Goal: Transaction & Acquisition: Download file/media

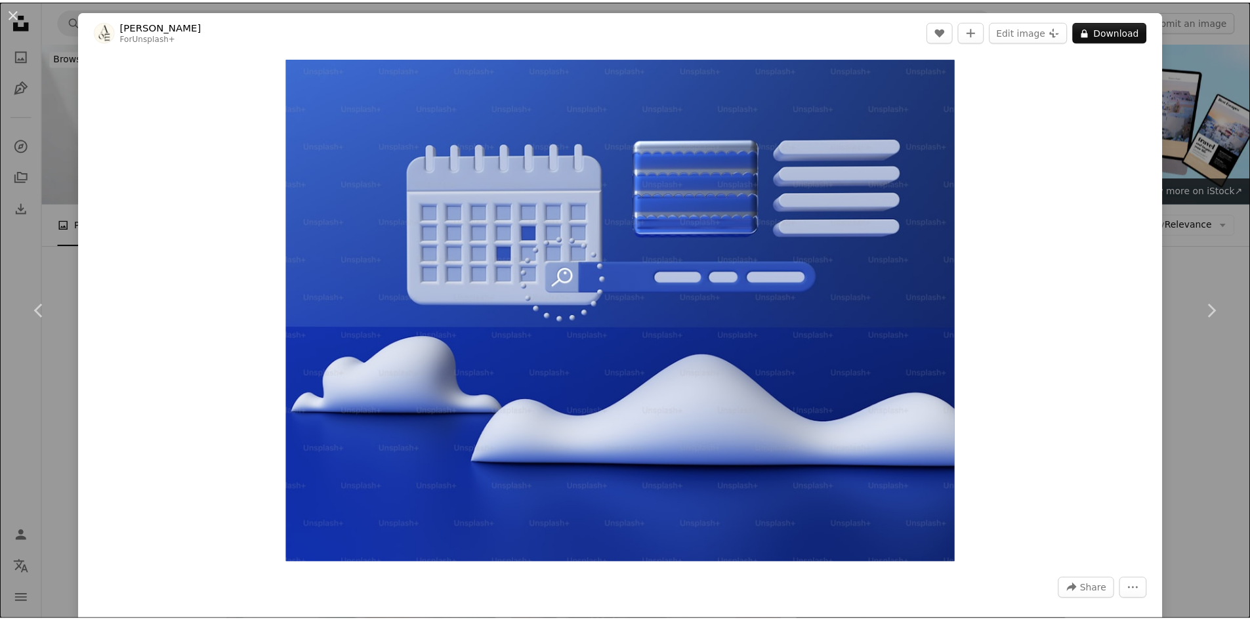
scroll to position [4695, 0]
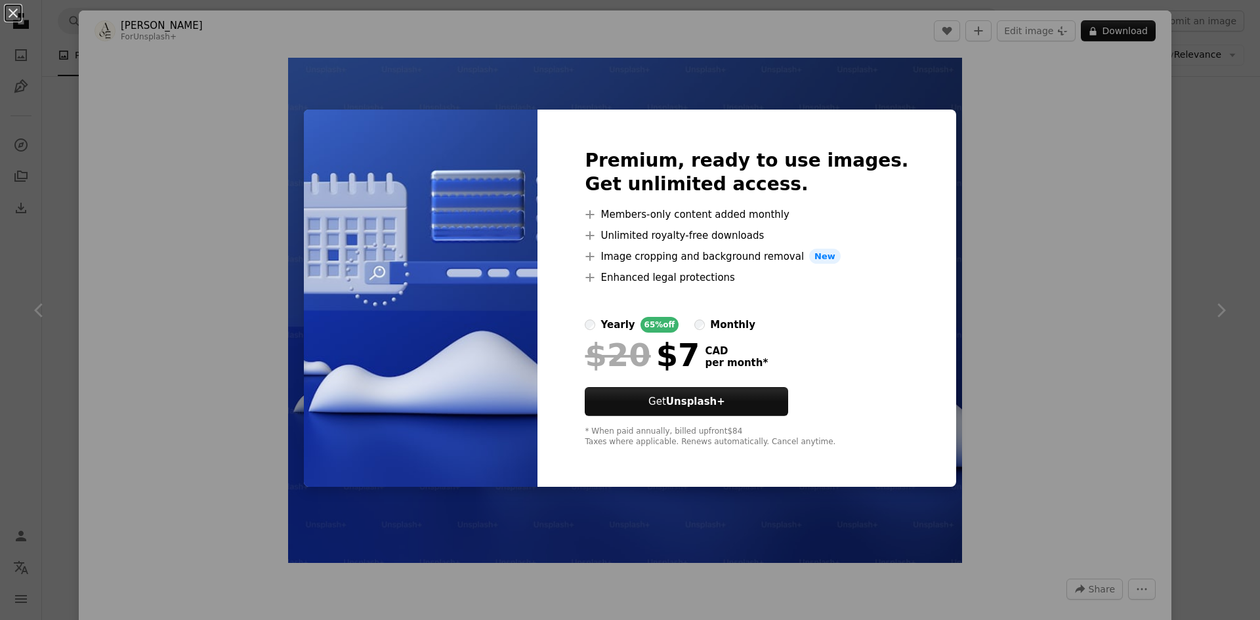
click at [1070, 183] on div "An X shape Premium, ready to use images. Get unlimited access. A plus sign Memb…" at bounding box center [630, 310] width 1260 height 620
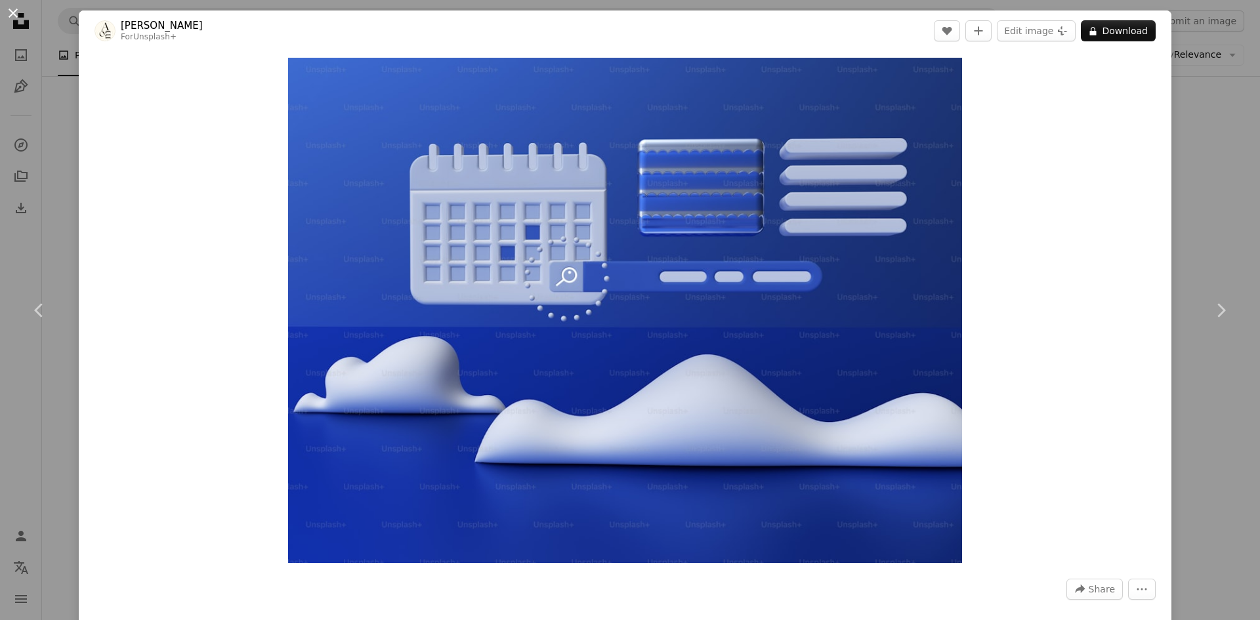
click at [21, 14] on button "An X shape" at bounding box center [13, 13] width 16 height 16
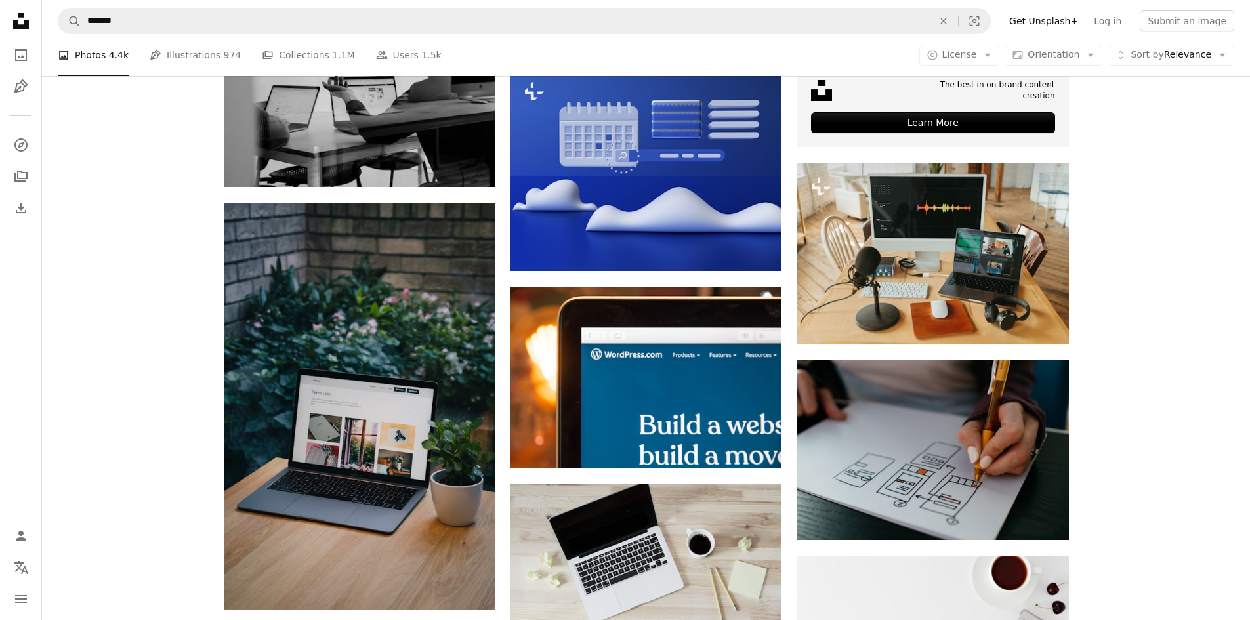
scroll to position [5024, 0]
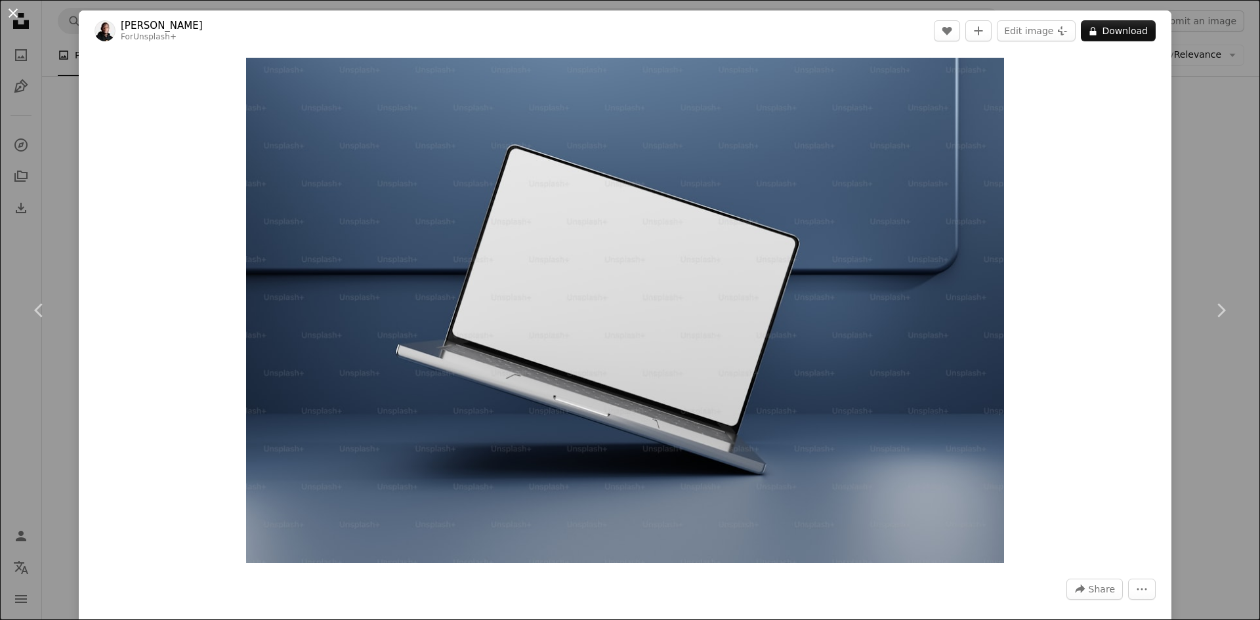
click at [16, 11] on button "An X shape" at bounding box center [13, 13] width 16 height 16
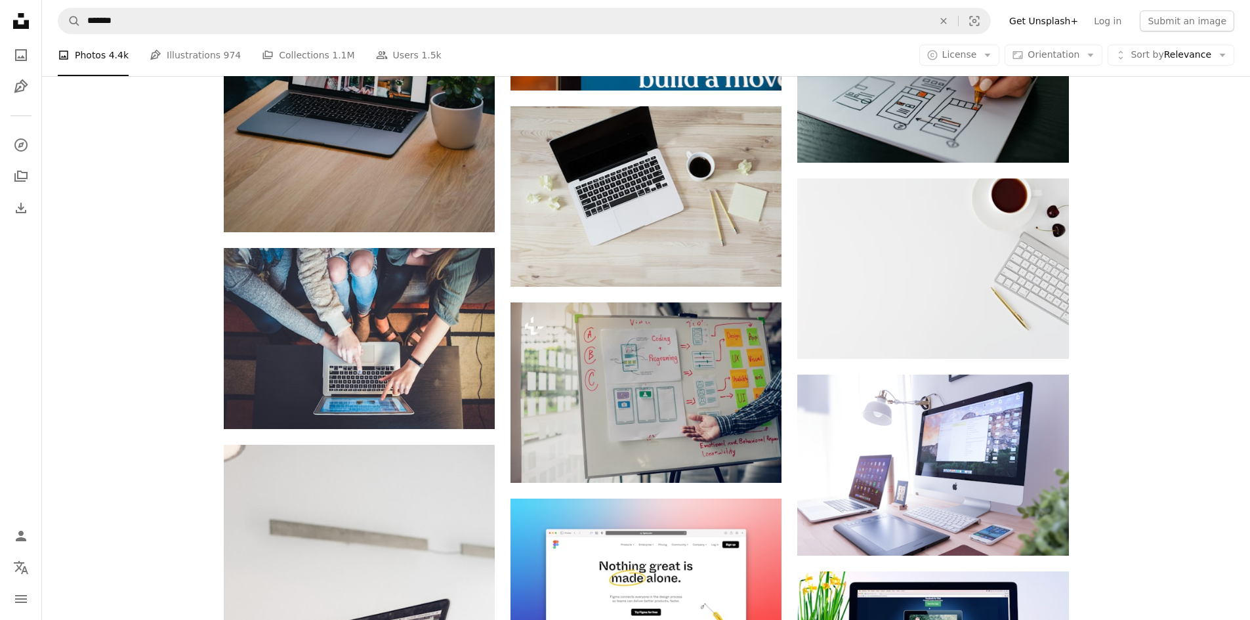
scroll to position [5483, 0]
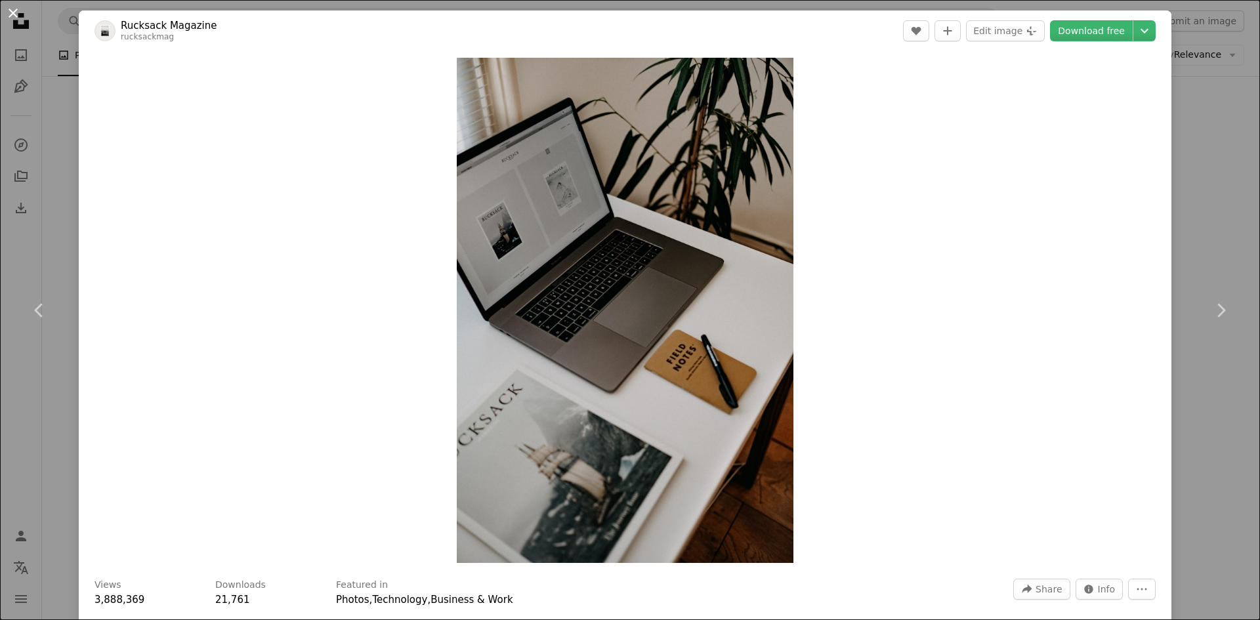
click at [16, 14] on button "An X shape" at bounding box center [13, 13] width 16 height 16
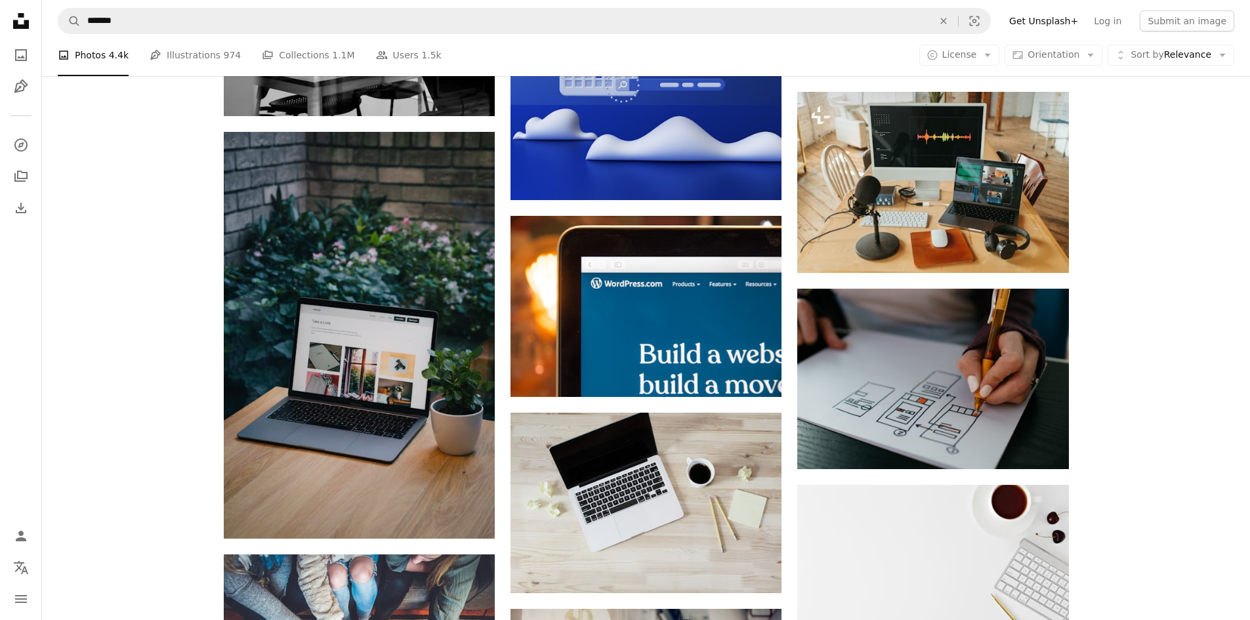
scroll to position [5024, 0]
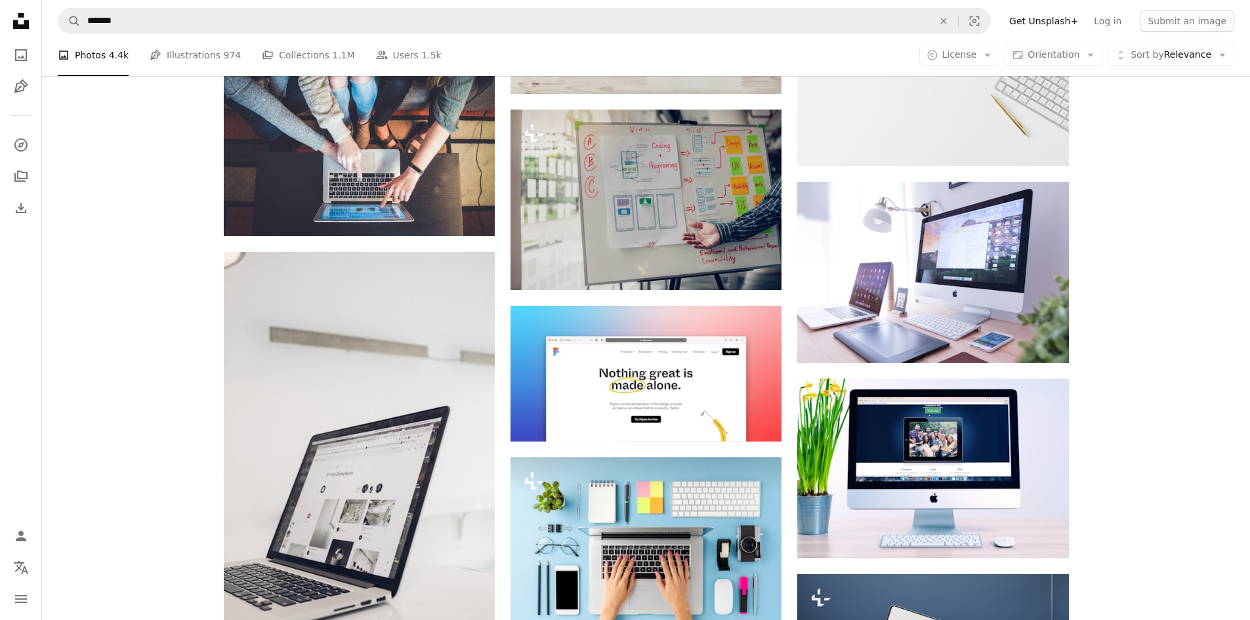
scroll to position [5549, 0]
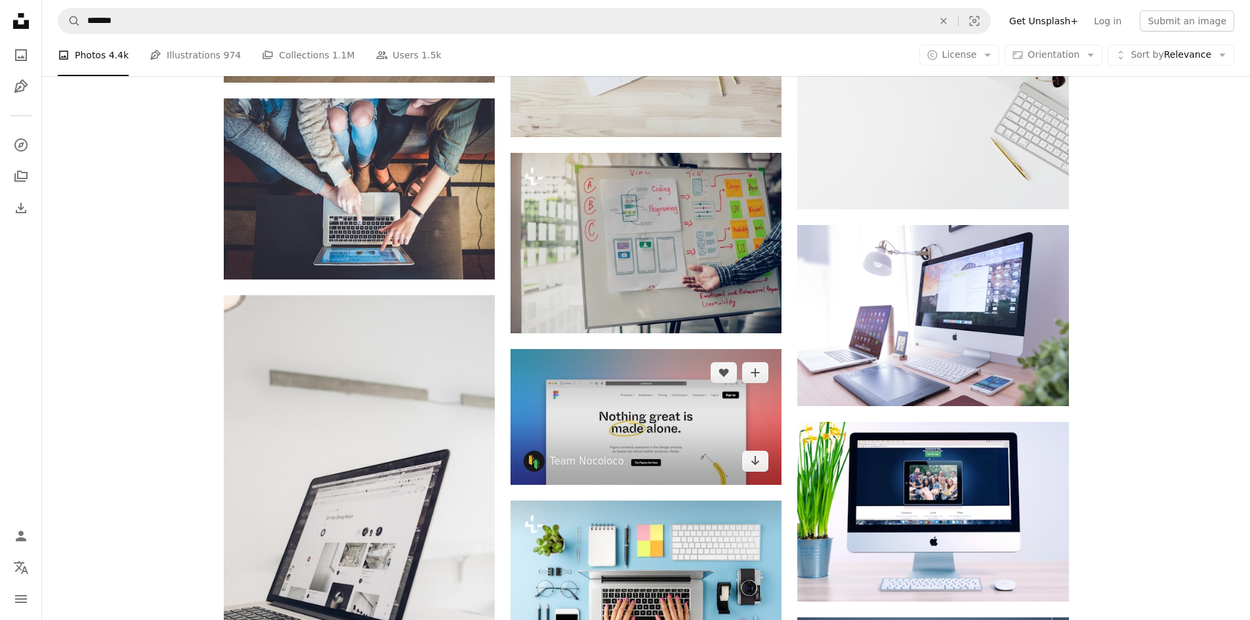
click at [620, 349] on img at bounding box center [646, 417] width 271 height 136
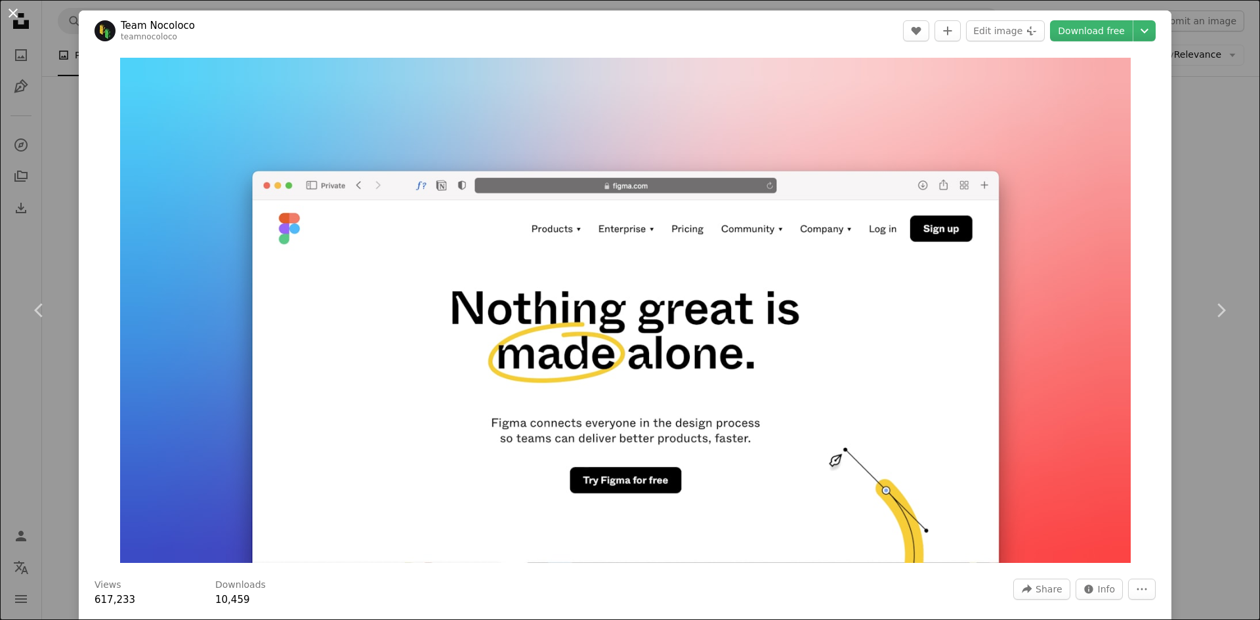
click at [8, 17] on button "An X shape" at bounding box center [13, 13] width 16 height 16
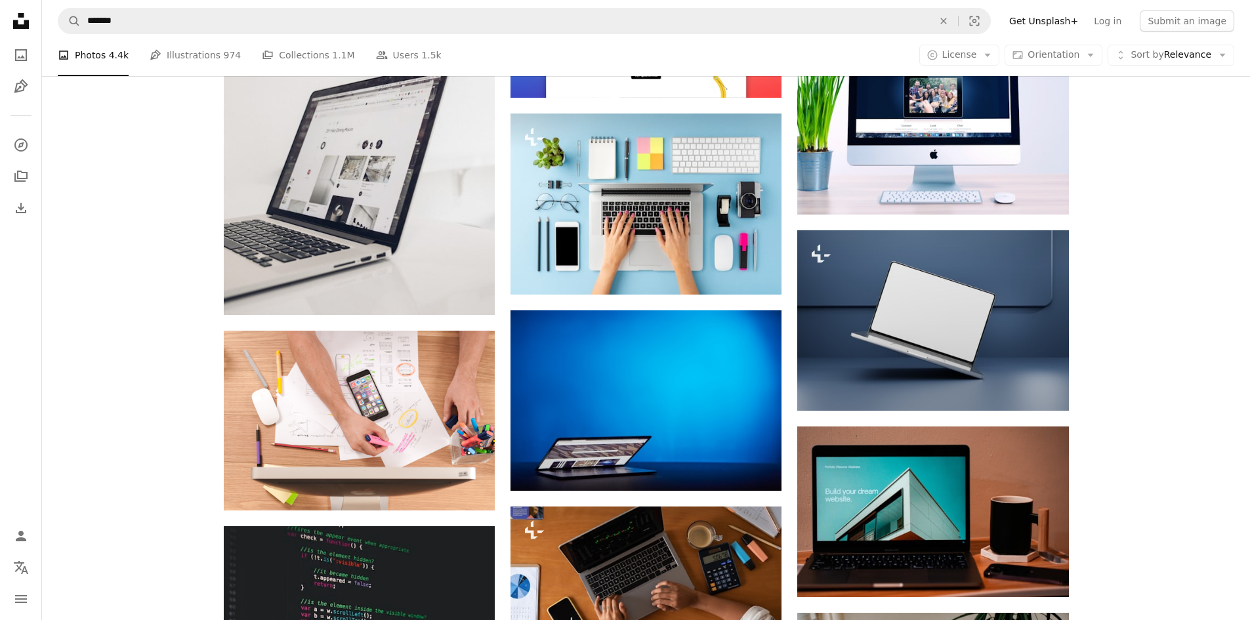
scroll to position [6008, 0]
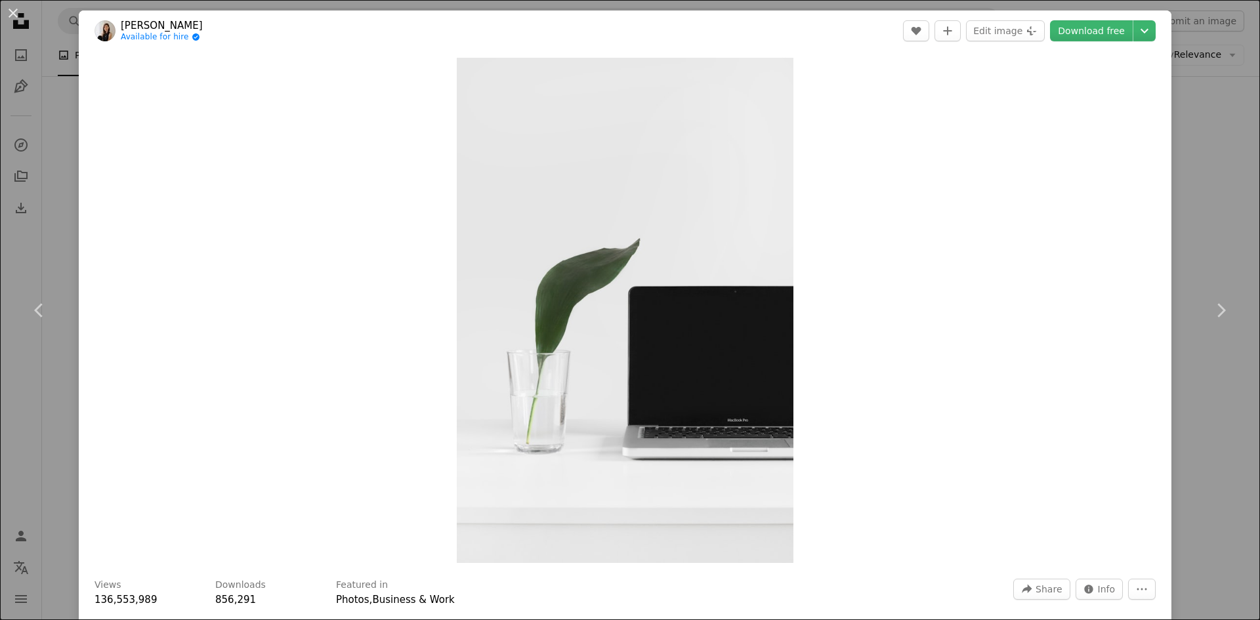
click at [43, 160] on div "An X shape Chevron left Chevron right [PERSON_NAME] Available for hire A checkm…" at bounding box center [630, 310] width 1260 height 620
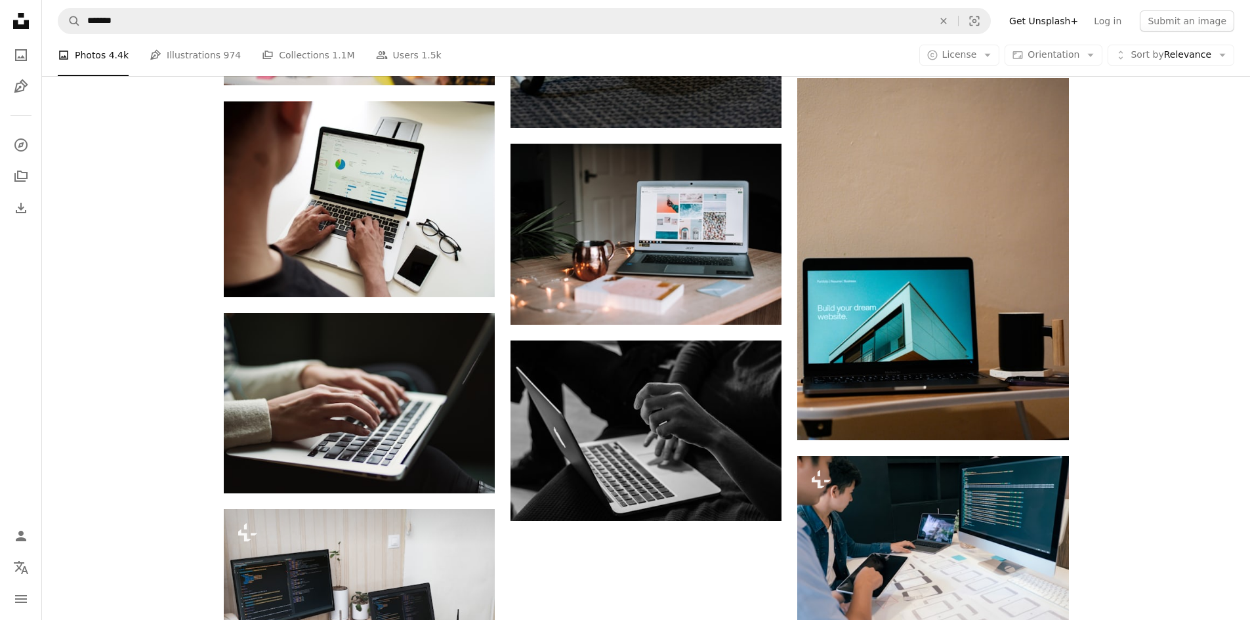
scroll to position [7518, 0]
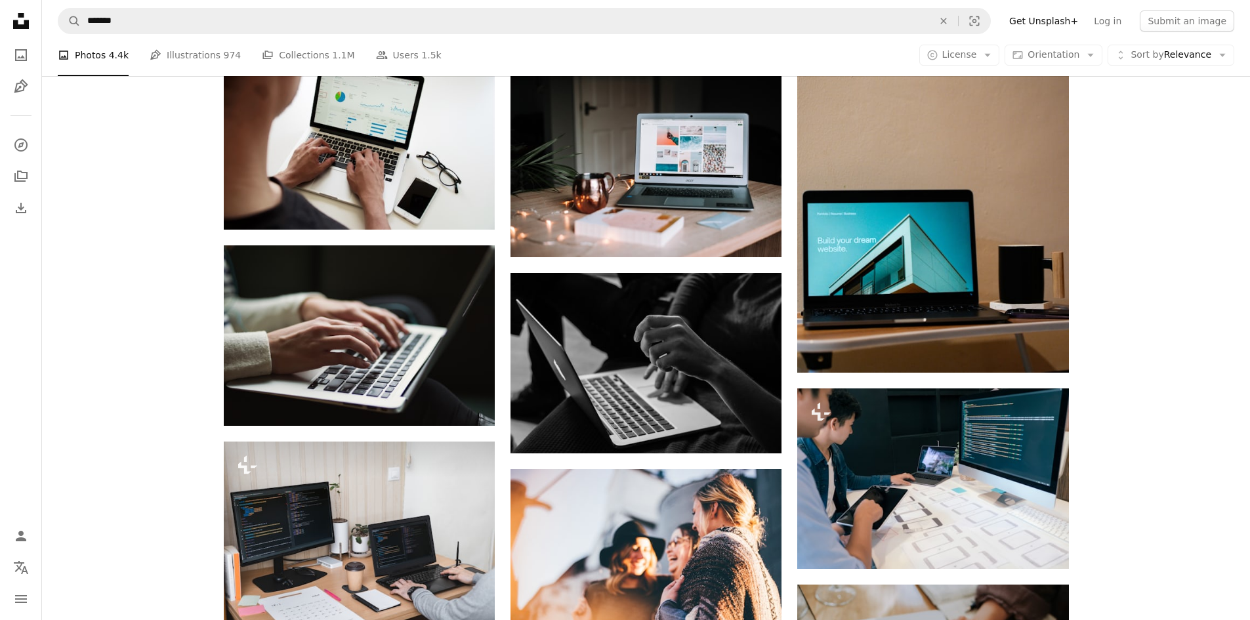
scroll to position [7583, 0]
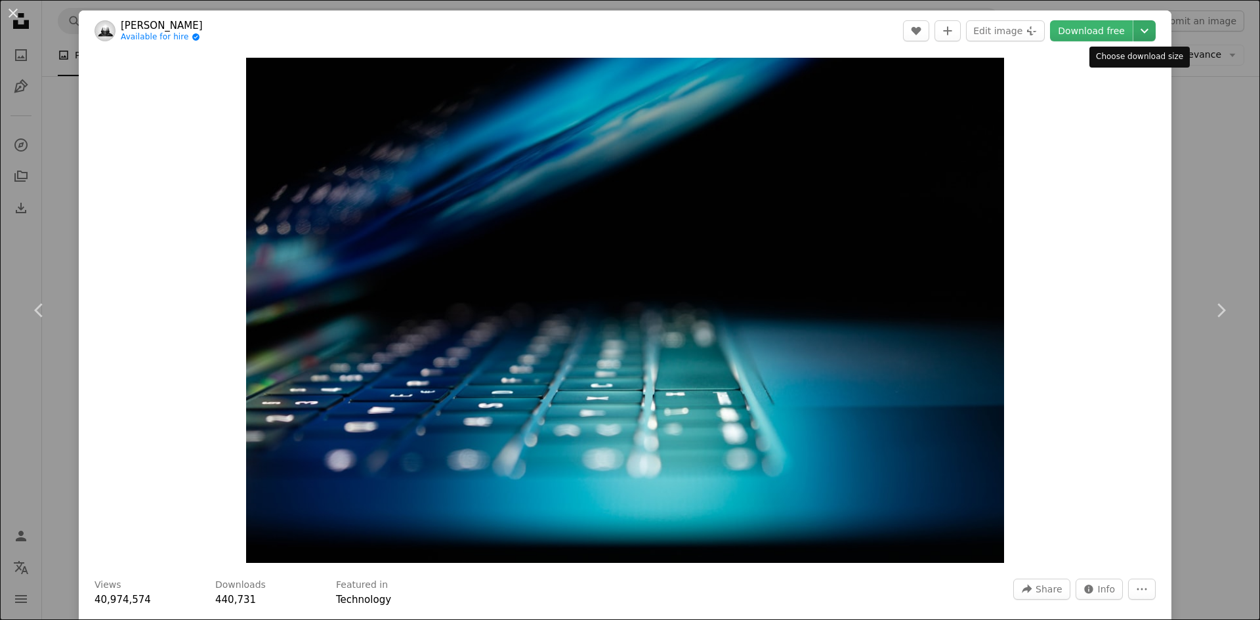
click at [1143, 31] on icon "Chevron down" at bounding box center [1144, 31] width 21 height 16
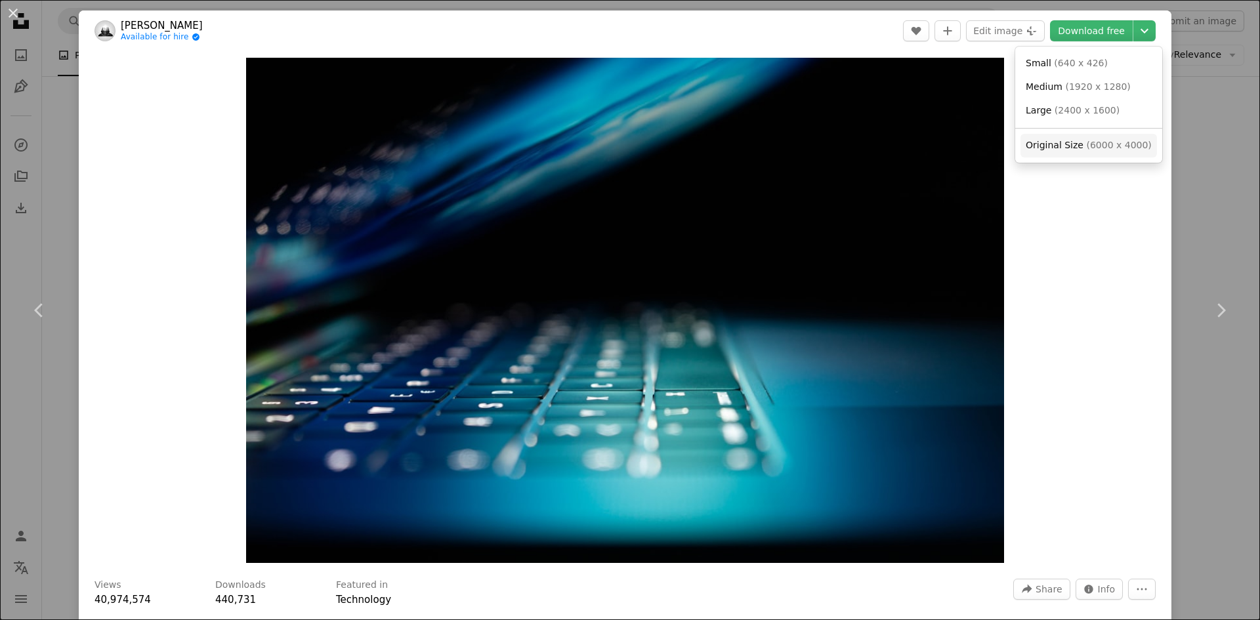
click at [1086, 152] on span "Original Size ( 6000 x 4000 )" at bounding box center [1089, 145] width 126 height 13
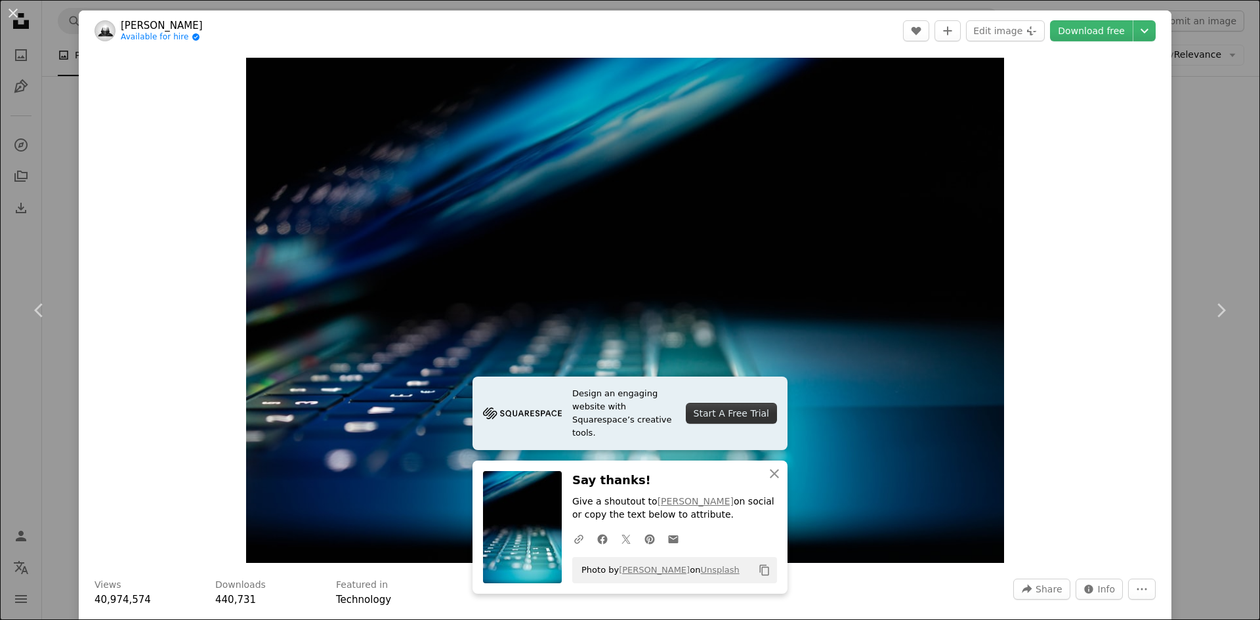
click at [17, 21] on button "An X shape" at bounding box center [13, 13] width 16 height 16
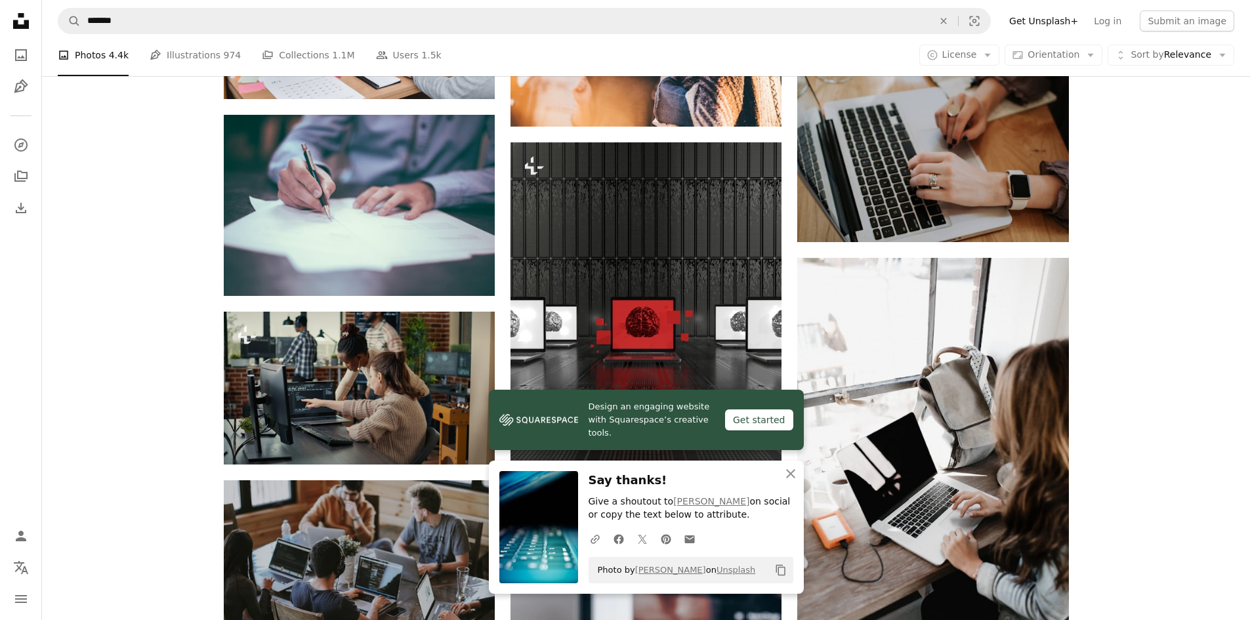
scroll to position [8108, 0]
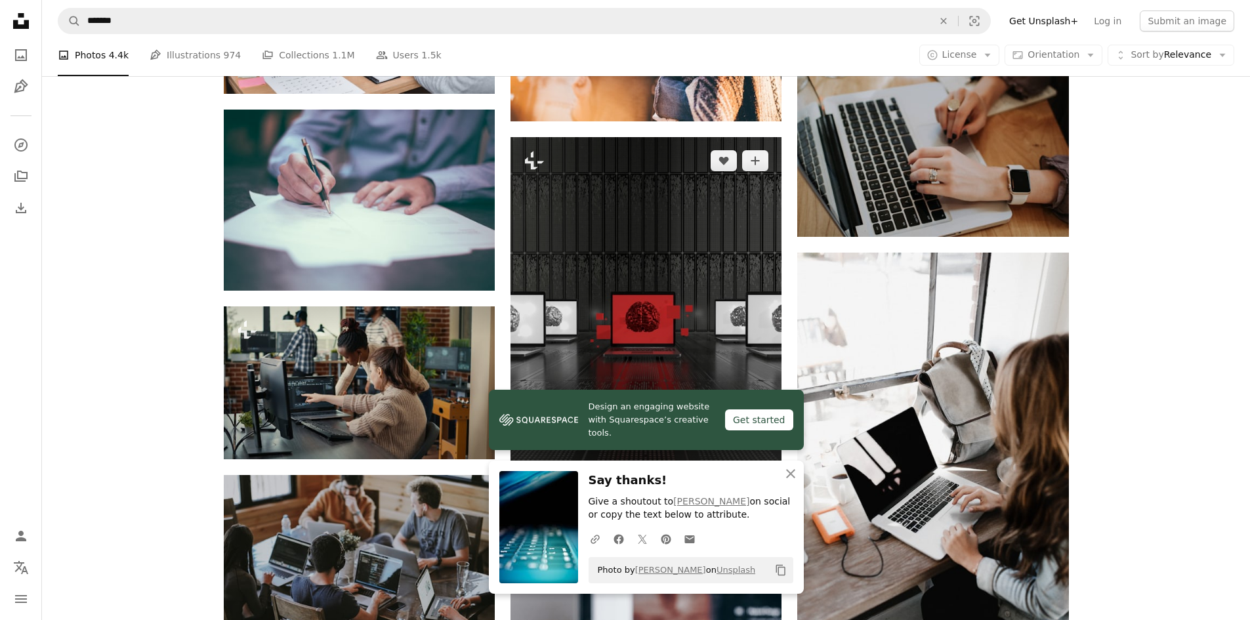
click at [522, 199] on img at bounding box center [646, 318] width 271 height 362
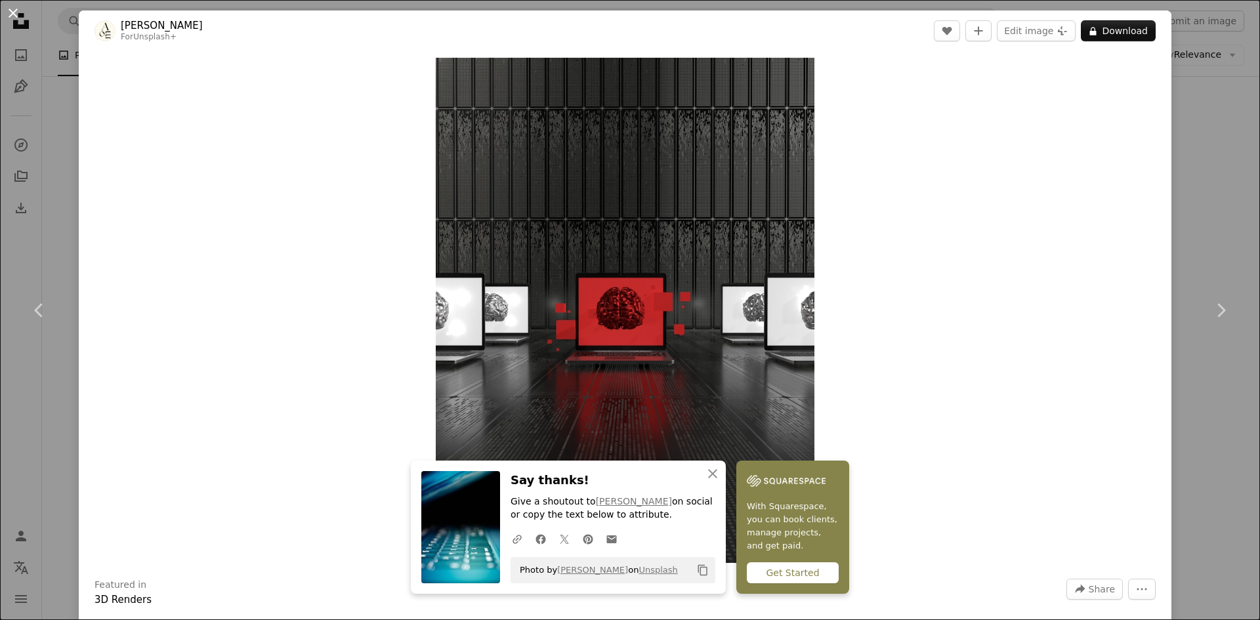
click at [9, 17] on button "An X shape" at bounding box center [13, 13] width 16 height 16
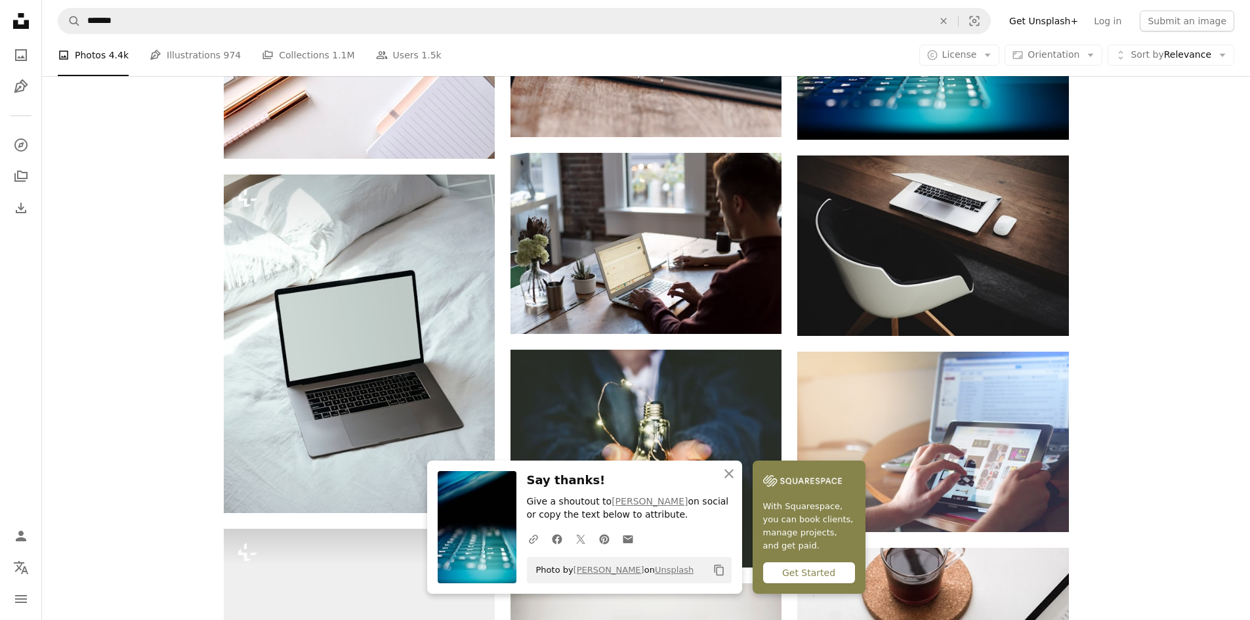
scroll to position [8830, 0]
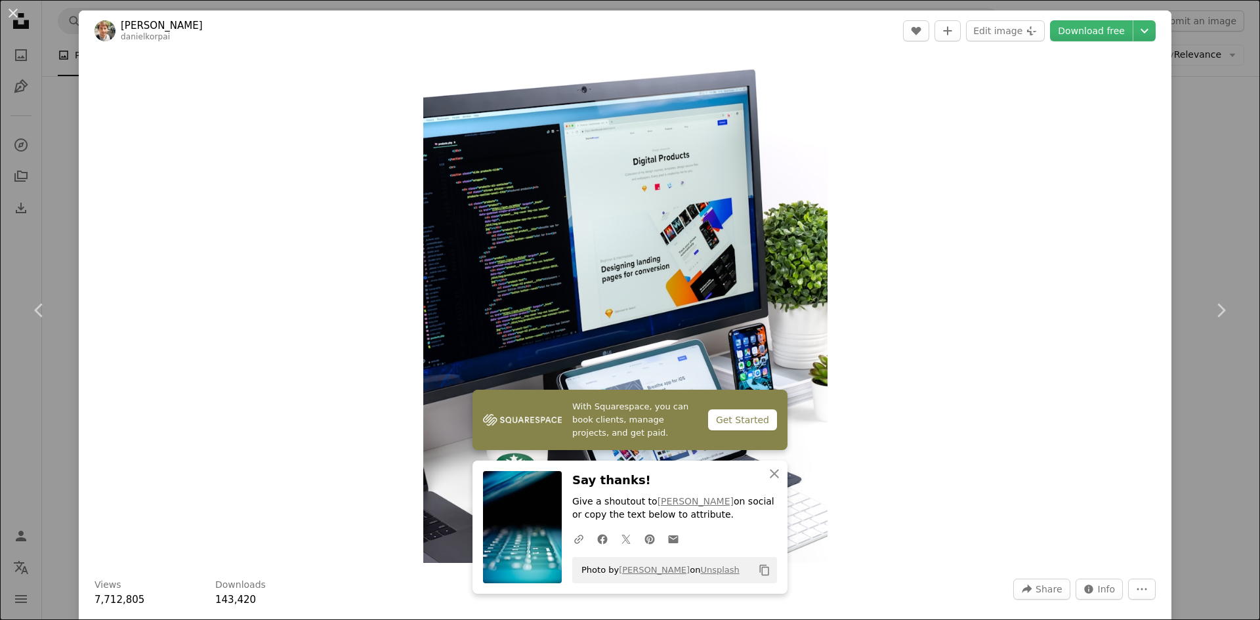
click at [51, 201] on div "An X shape Chevron left Chevron right With Squarespace, you can book clients, m…" at bounding box center [630, 310] width 1260 height 620
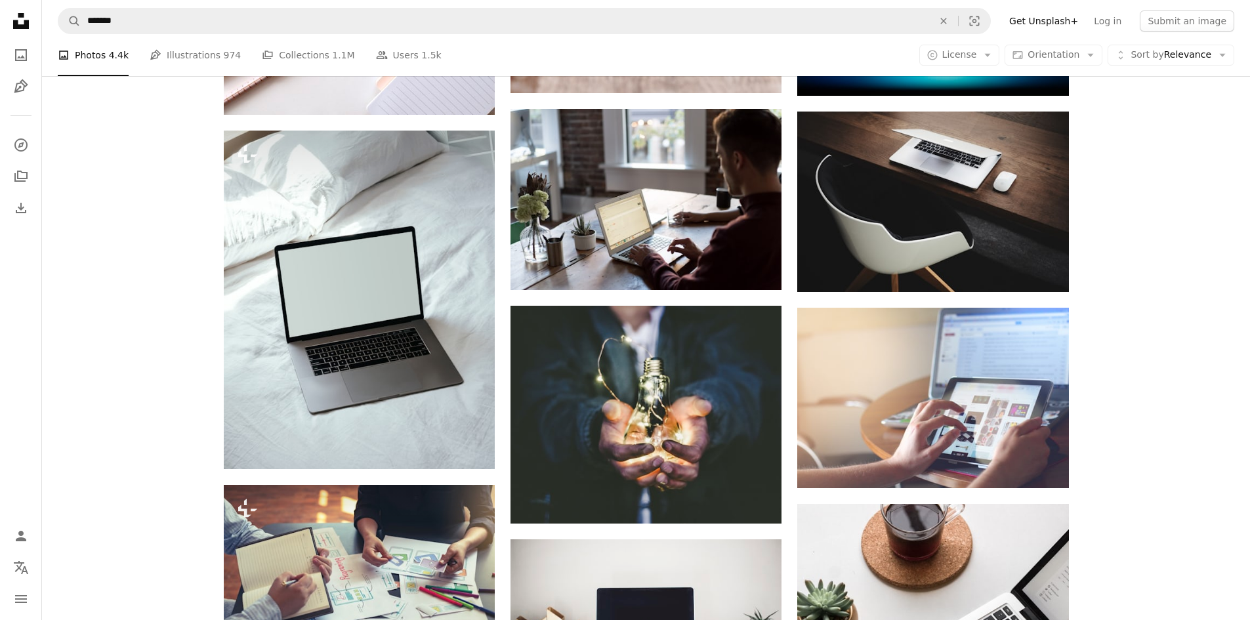
scroll to position [8830, 0]
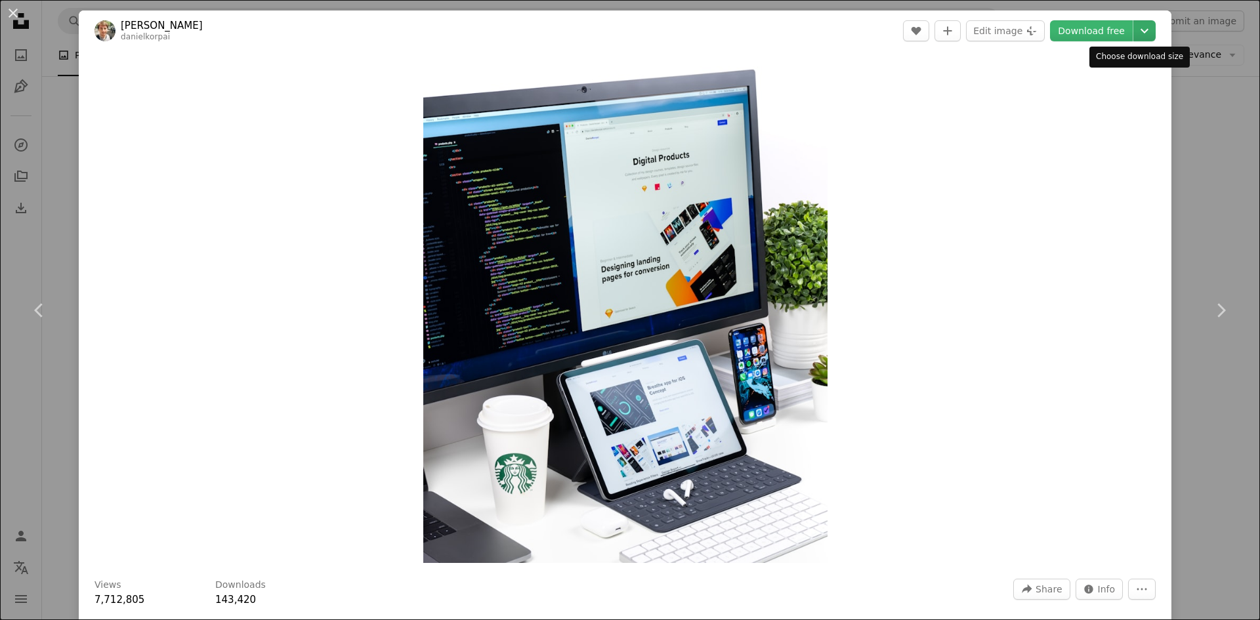
click at [1141, 32] on icon "Choose download size" at bounding box center [1145, 31] width 8 height 5
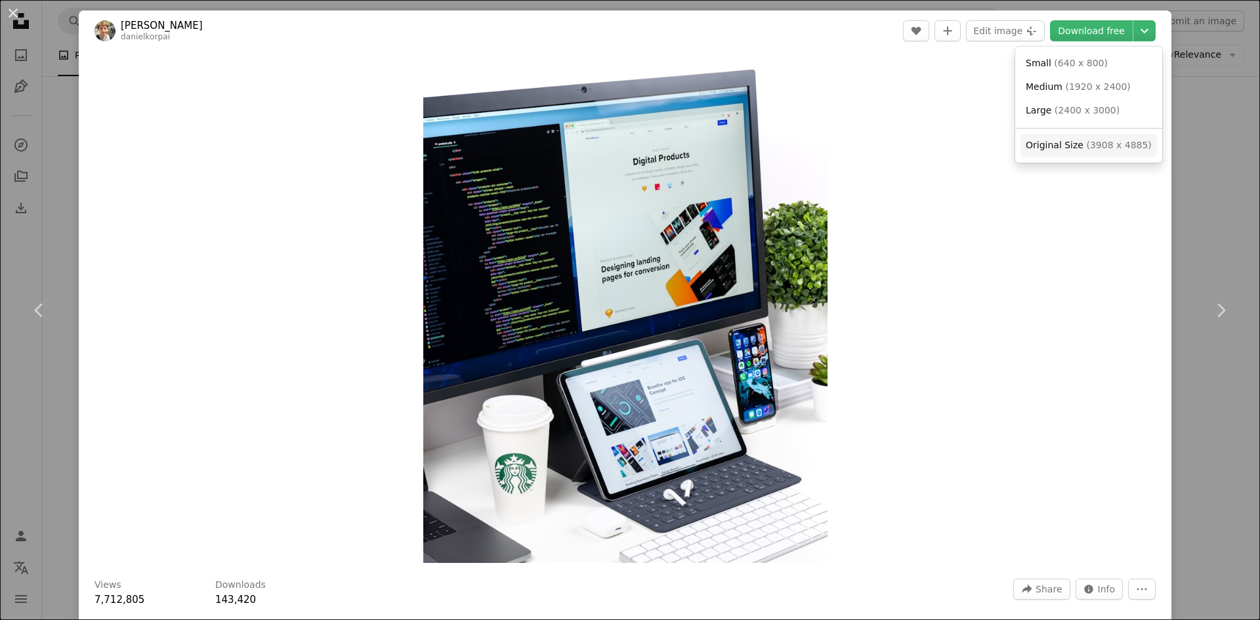
click at [1097, 148] on span "( 3908 x 4885 )" at bounding box center [1118, 145] width 65 height 11
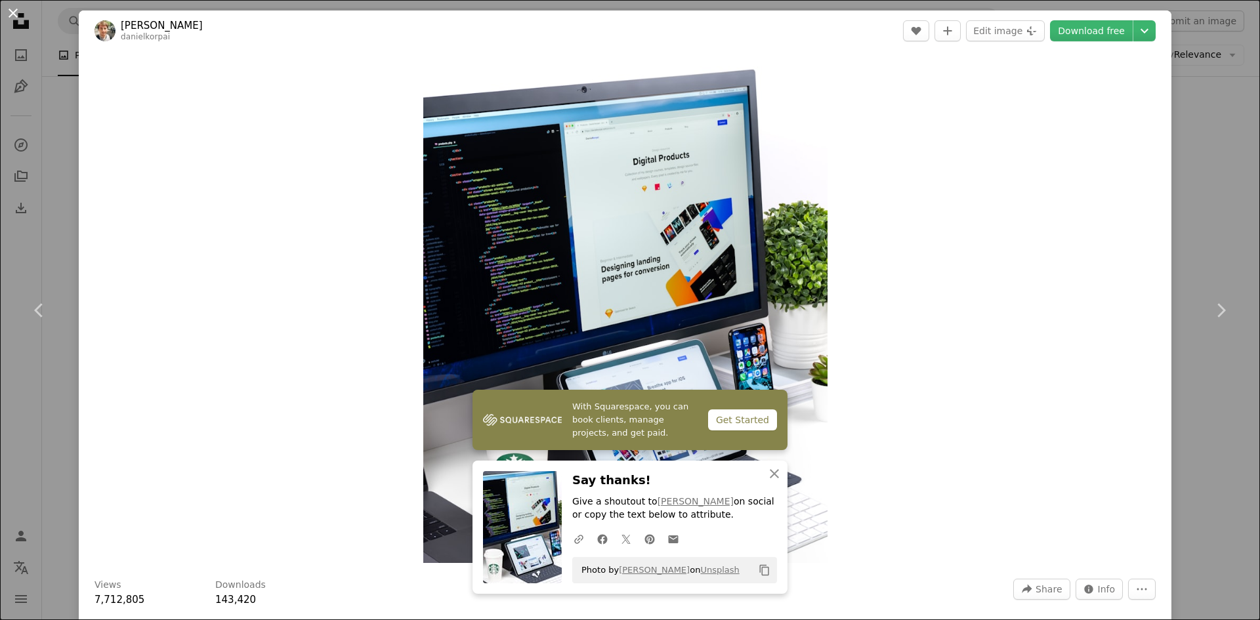
click at [16, 9] on button "An X shape" at bounding box center [13, 13] width 16 height 16
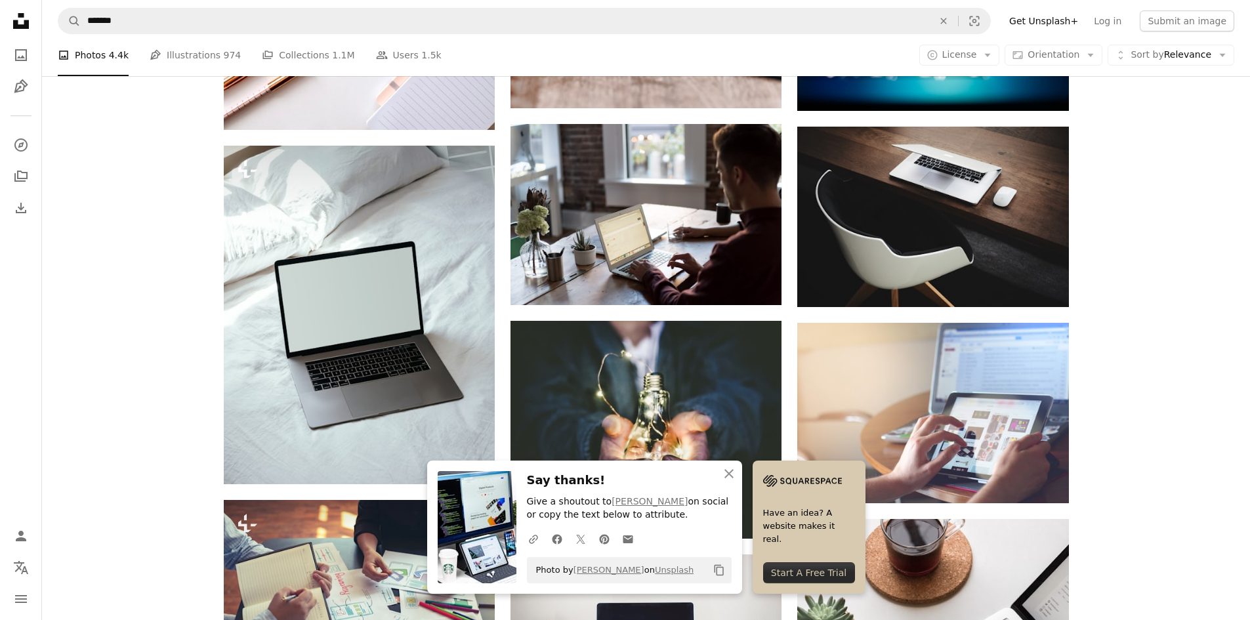
scroll to position [8896, 0]
